Goal: Transaction & Acquisition: Purchase product/service

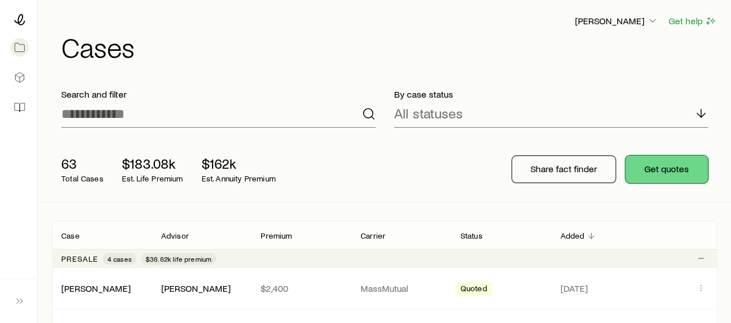
click at [643, 170] on button "Get quotes" at bounding box center [666, 169] width 83 height 28
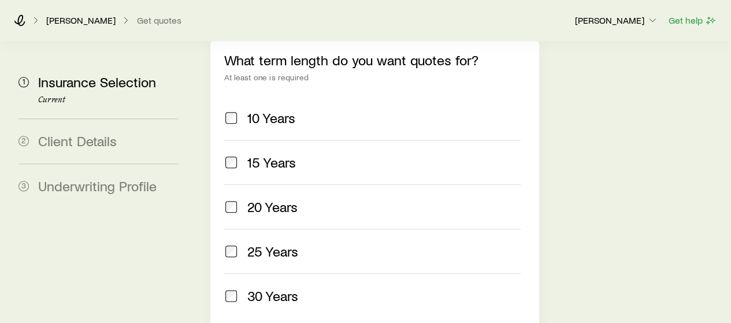
scroll to position [561, 0]
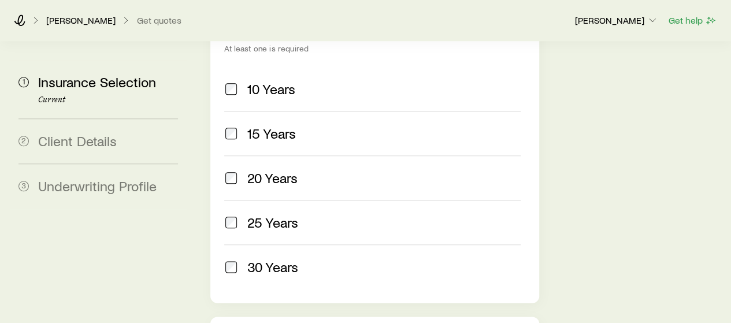
click at [266, 259] on span "30 Years" at bounding box center [272, 267] width 51 height 16
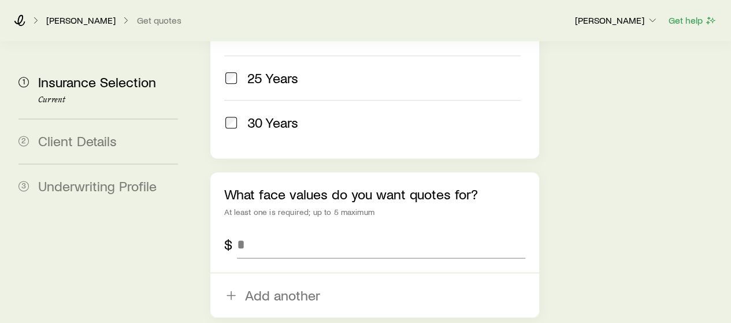
scroll to position [705, 0]
click at [265, 231] on input "tel" at bounding box center [381, 245] width 288 height 28
click at [281, 231] on input "tel" at bounding box center [381, 245] width 288 height 28
type input "*******"
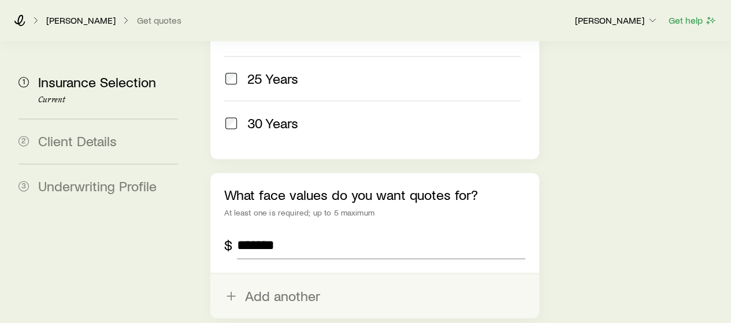
click at [284, 274] on button "Add another" at bounding box center [374, 296] width 328 height 44
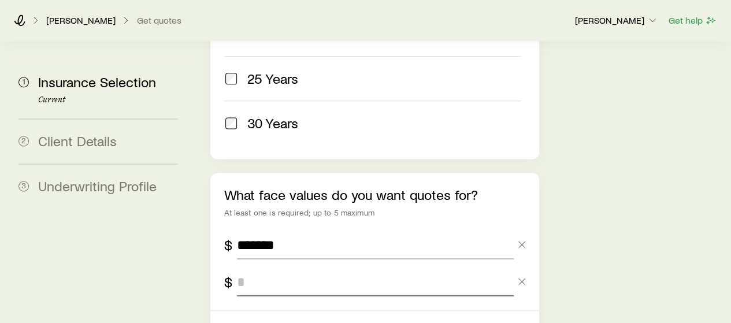
click at [284, 268] on input "tel" at bounding box center [375, 282] width 276 height 28
type input "*******"
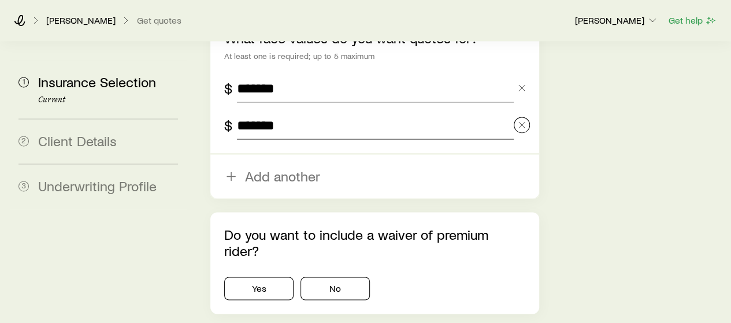
scroll to position [862, 0]
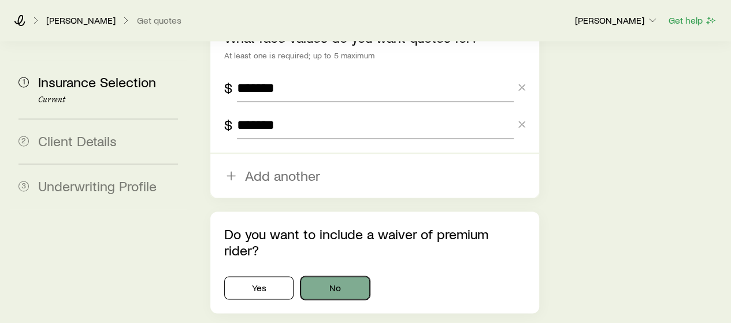
click at [323, 276] on button "No" at bounding box center [334, 287] width 69 height 23
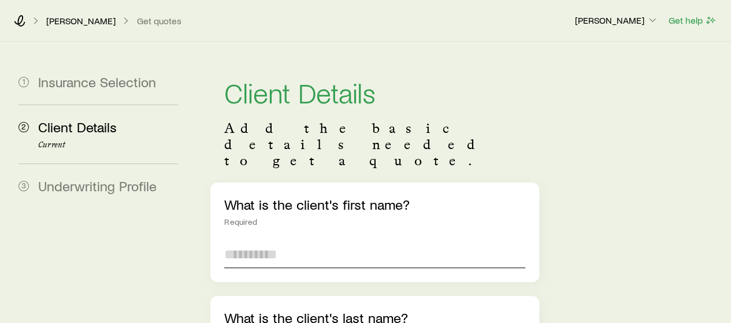
click at [283, 240] on input "text" at bounding box center [374, 254] width 300 height 28
type input "****"
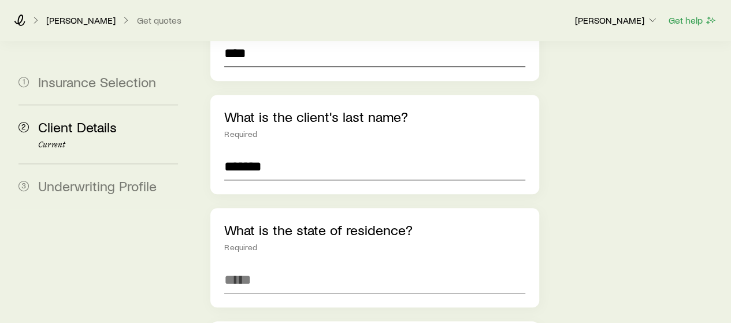
scroll to position [206, 0]
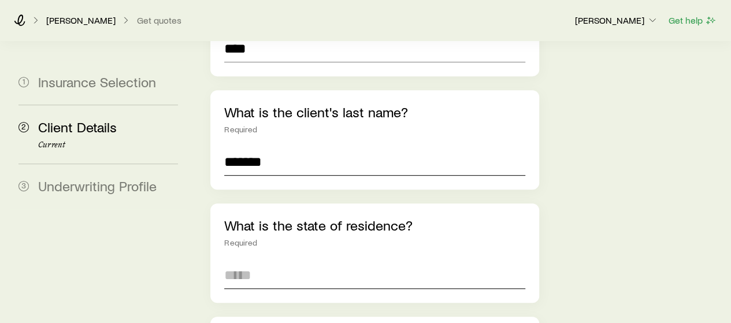
type input "*******"
click at [271, 261] on input at bounding box center [374, 275] width 300 height 28
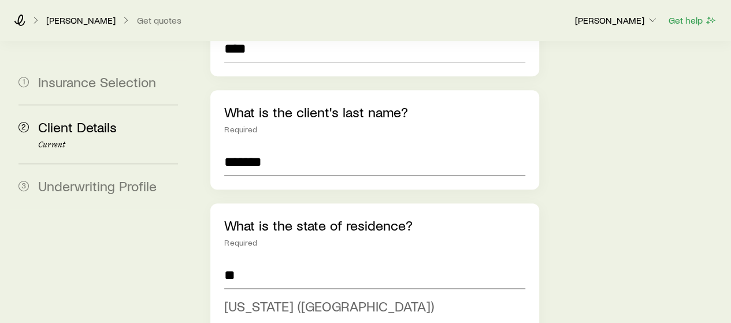
click at [262, 297] on span "[US_STATE] ([GEOGRAPHIC_DATA])" at bounding box center [329, 305] width 210 height 17
type input "*********"
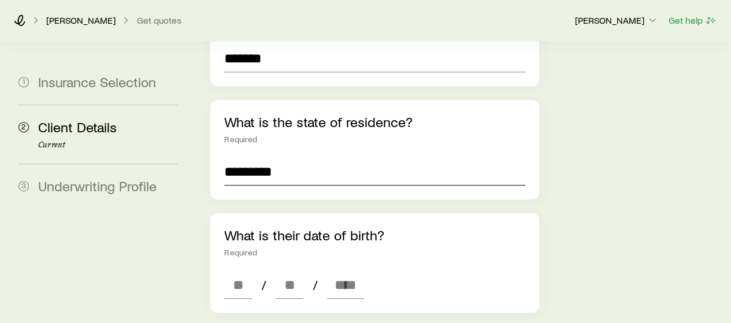
scroll to position [318, 0]
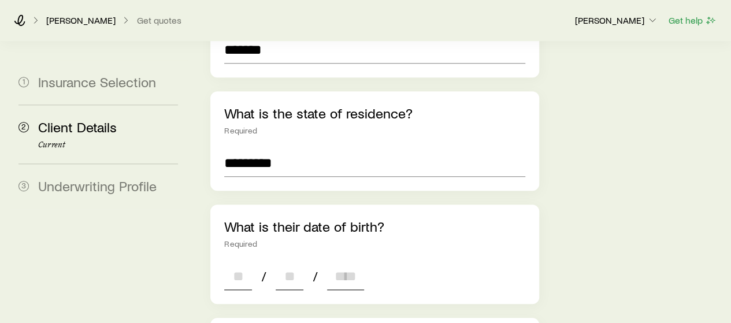
click at [237, 262] on input at bounding box center [238, 276] width 28 height 28
type input "**"
type input "****"
type input "*"
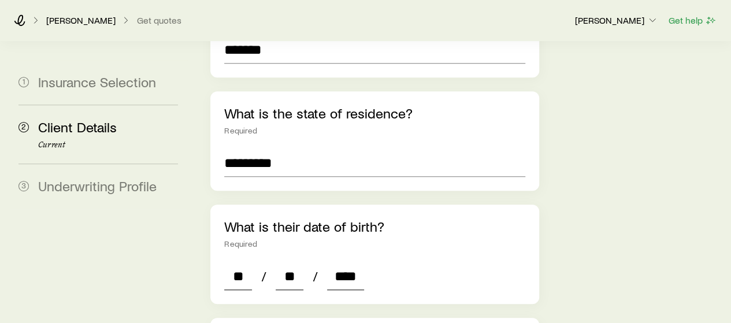
type input "*"
type input "****"
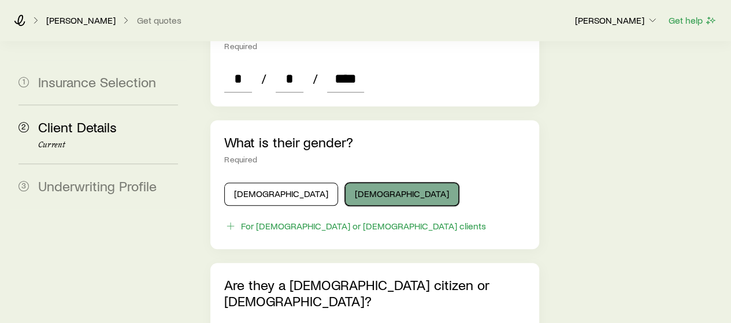
click at [345, 183] on button "[DEMOGRAPHIC_DATA]" at bounding box center [402, 194] width 114 height 23
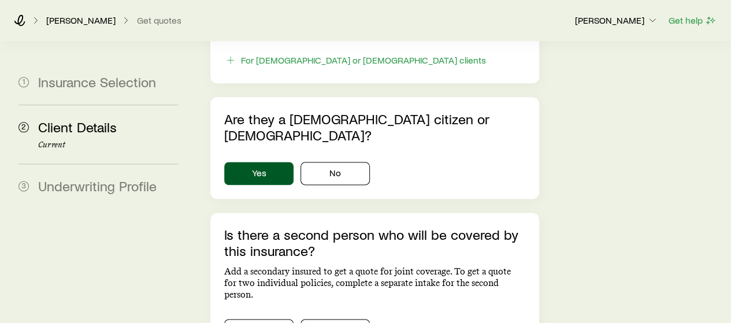
scroll to position [704, 0]
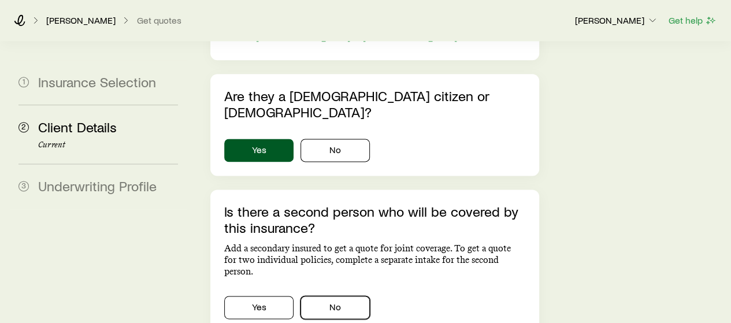
click at [317, 296] on button "No" at bounding box center [334, 307] width 69 height 23
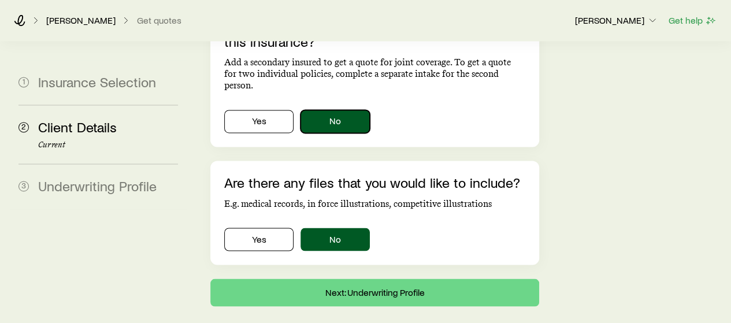
scroll to position [887, 0]
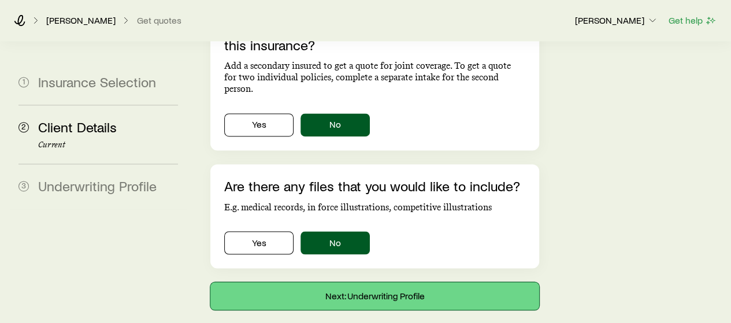
click at [317, 282] on button "Next: Underwriting Profile" at bounding box center [374, 296] width 328 height 28
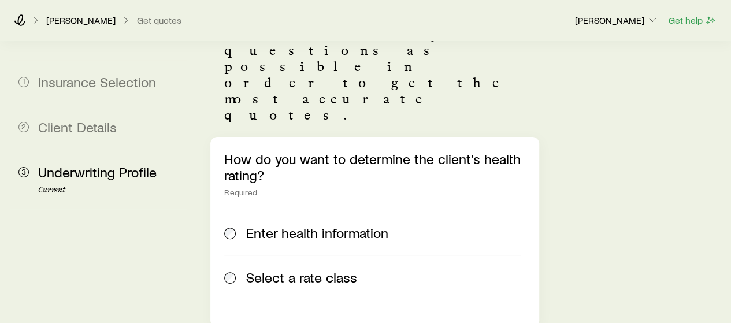
scroll to position [99, 0]
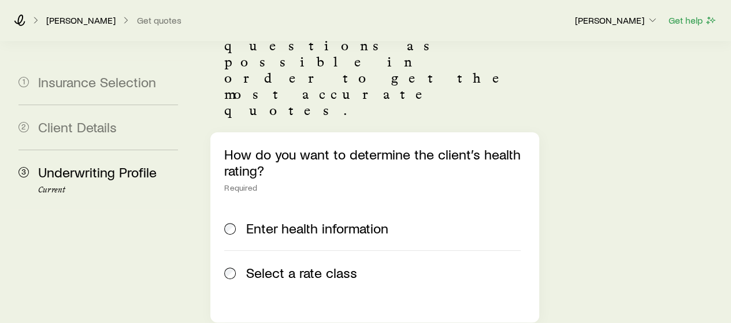
click at [301, 265] on span "Select a rate class" at bounding box center [301, 273] width 111 height 16
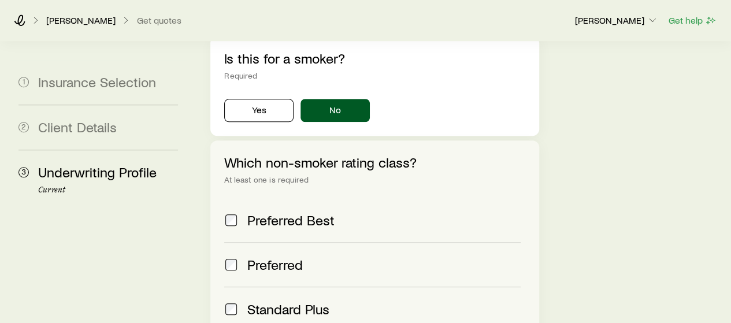
scroll to position [476, 0]
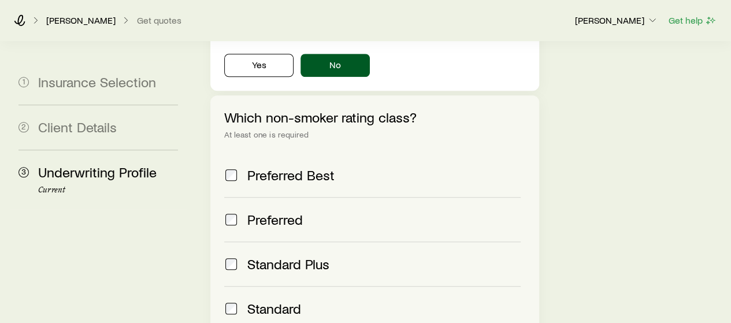
click at [299, 167] on span "Preferred Best" at bounding box center [290, 175] width 87 height 16
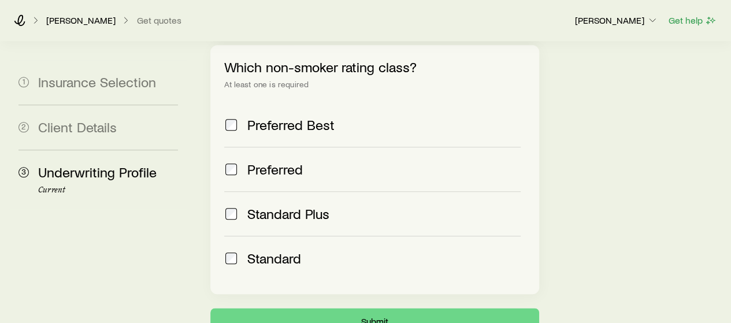
scroll to position [583, 0]
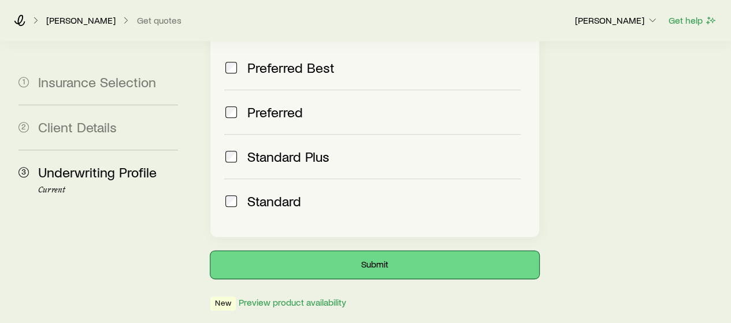
click at [304, 251] on button "Submit" at bounding box center [374, 265] width 328 height 28
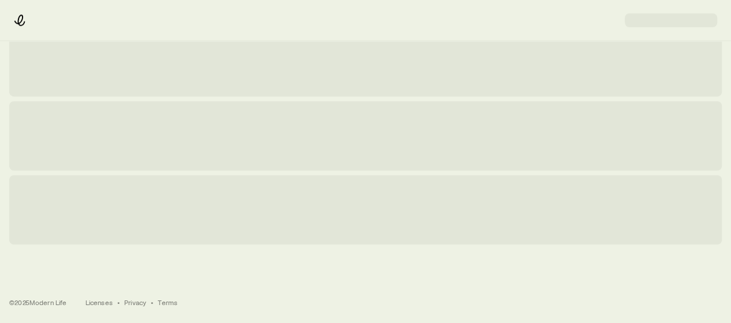
scroll to position [0, 0]
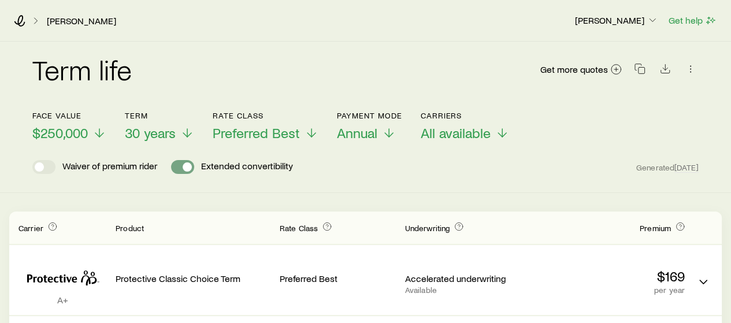
click at [176, 166] on span at bounding box center [182, 167] width 23 height 14
click at [364, 129] on span "Annual" at bounding box center [357, 133] width 40 height 16
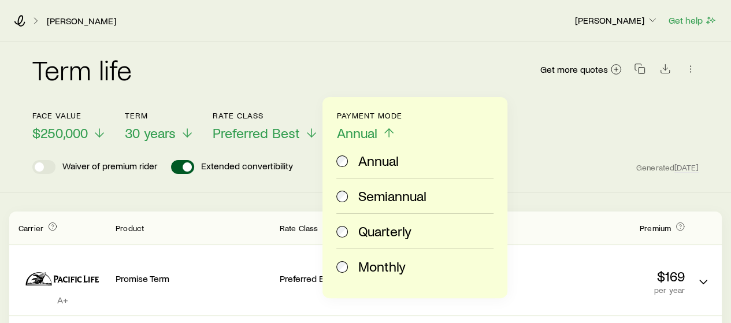
click at [356, 258] on div "Monthly" at bounding box center [412, 266] width 152 height 16
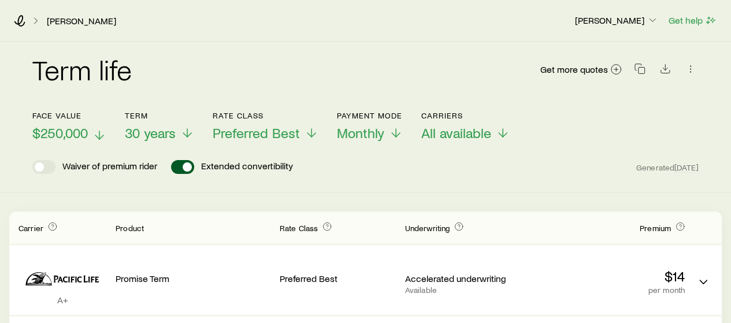
click at [70, 136] on span "$250,000" at bounding box center [59, 133] width 55 height 16
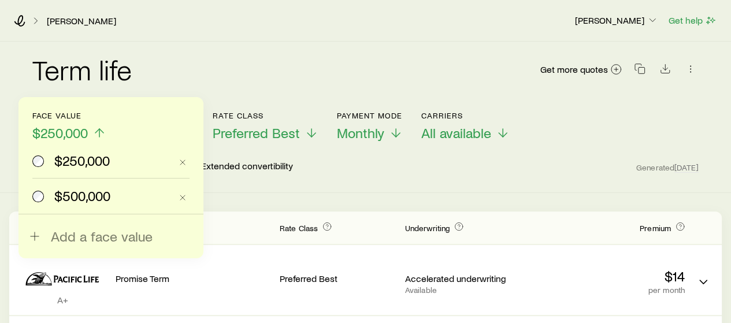
click at [72, 193] on span "$500,000" at bounding box center [82, 196] width 56 height 16
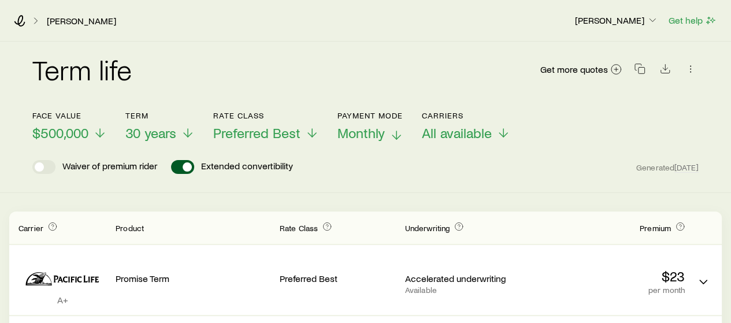
click at [353, 128] on span "Monthly" at bounding box center [360, 133] width 47 height 16
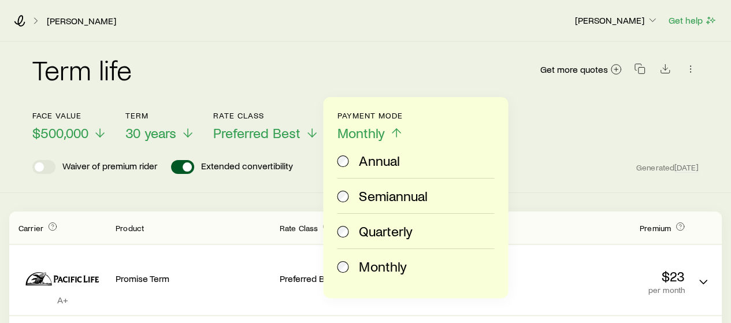
click at [359, 162] on span "Annual" at bounding box center [379, 160] width 40 height 16
